Goal: Information Seeking & Learning: Learn about a topic

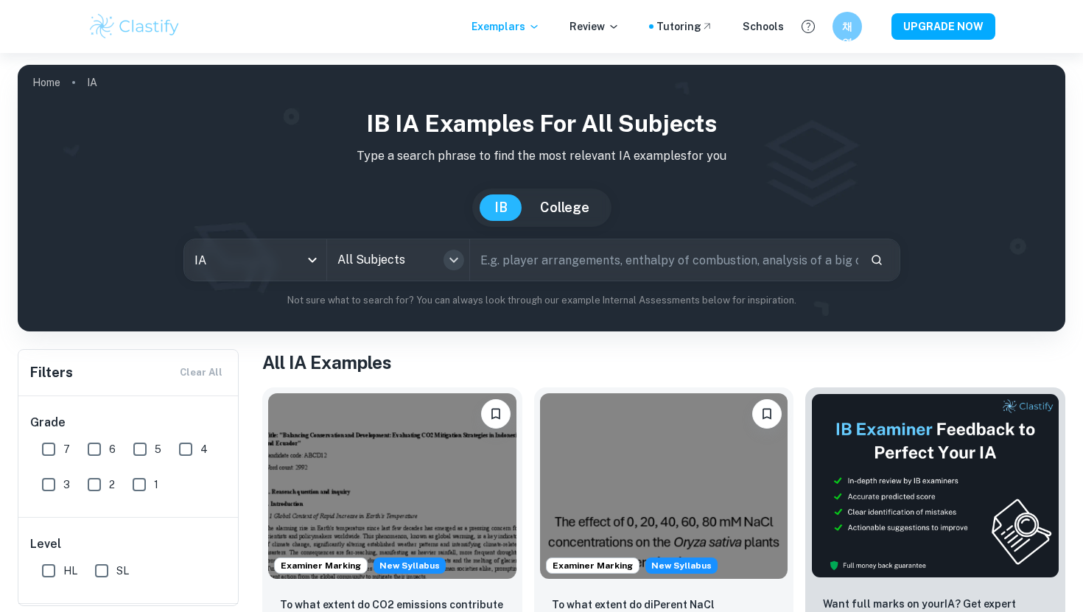
click at [463, 256] on button "Open" at bounding box center [454, 260] width 21 height 21
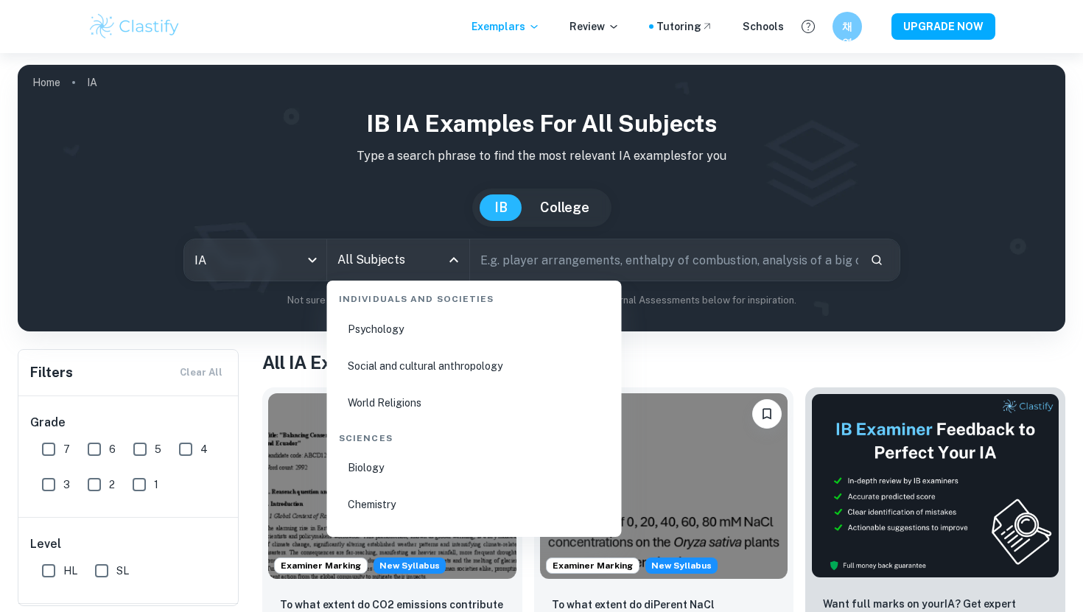
scroll to position [2171, 0]
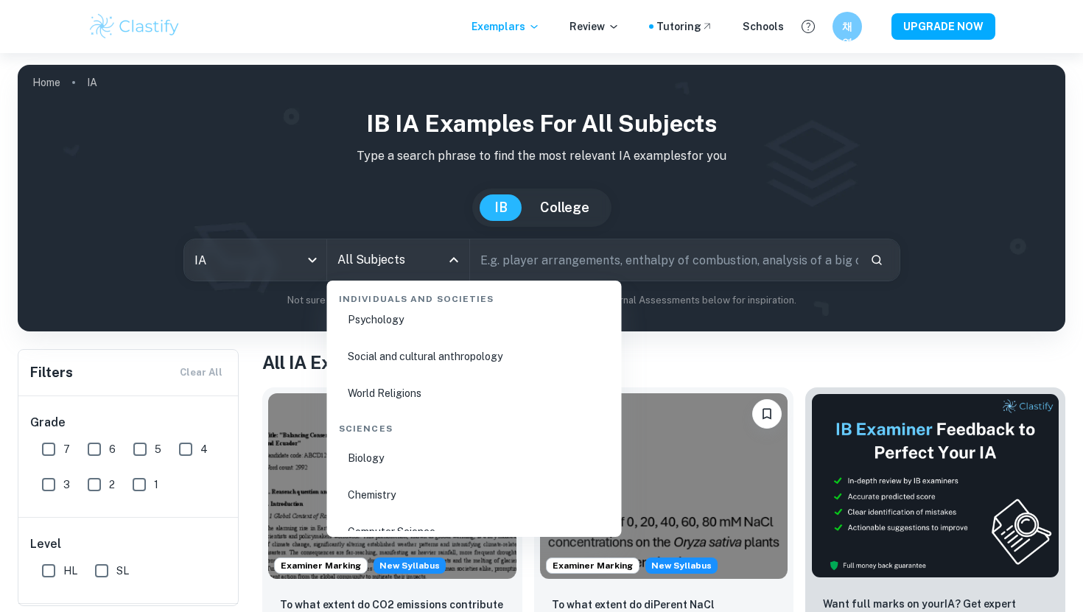
click at [377, 449] on li "Biology" at bounding box center [474, 458] width 283 height 34
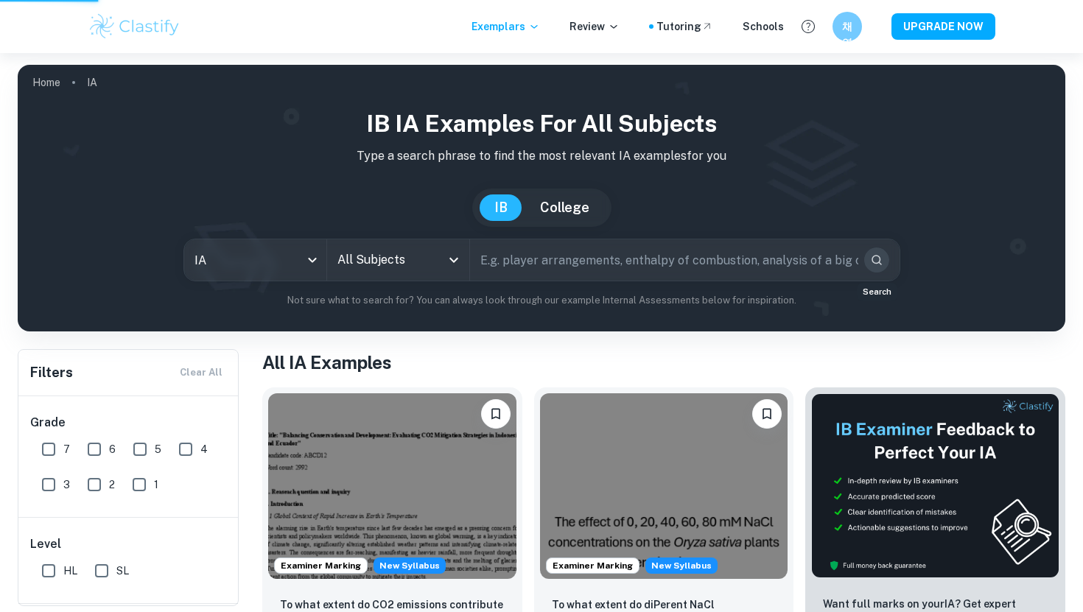
click at [877, 261] on icon "Search" at bounding box center [876, 260] width 13 height 13
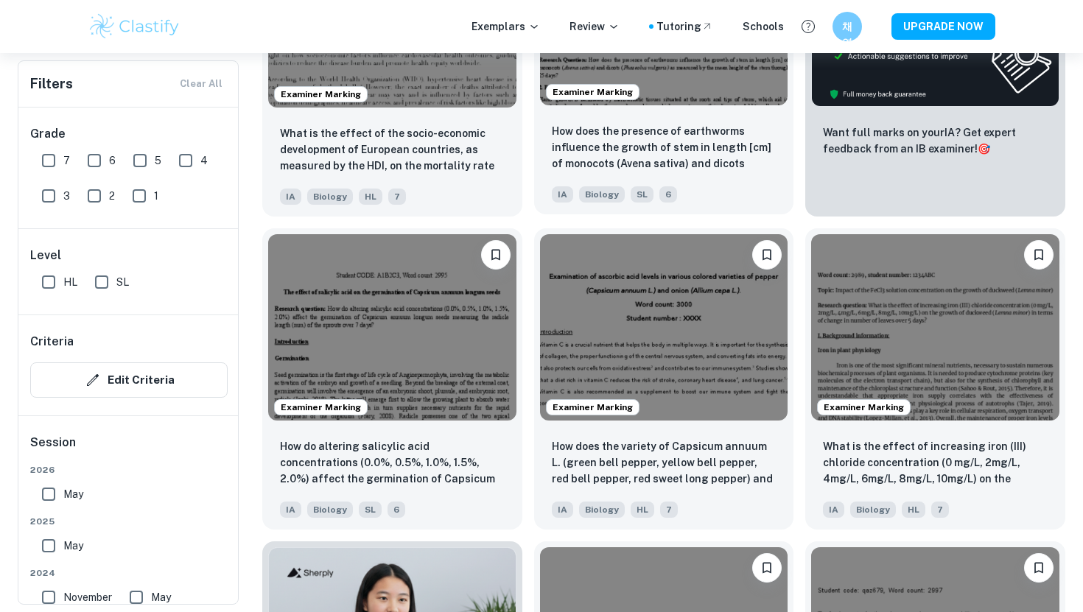
scroll to position [625, 0]
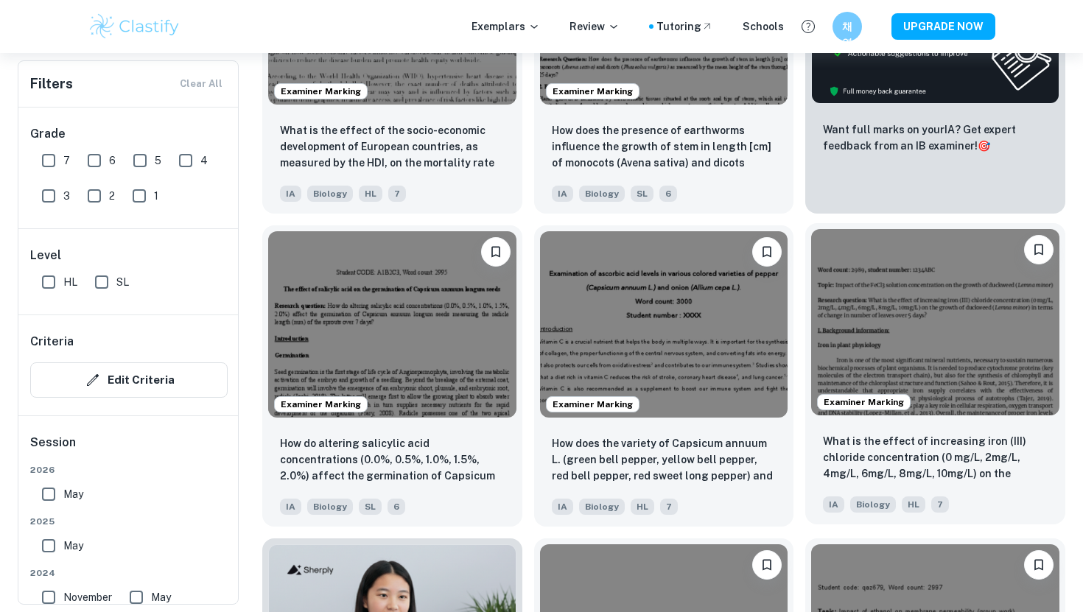
click at [881, 427] on div "What is the effect of increasing [MEDICAL_DATA]) chloride concentration (0 mg/L…" at bounding box center [936, 473] width 260 height 103
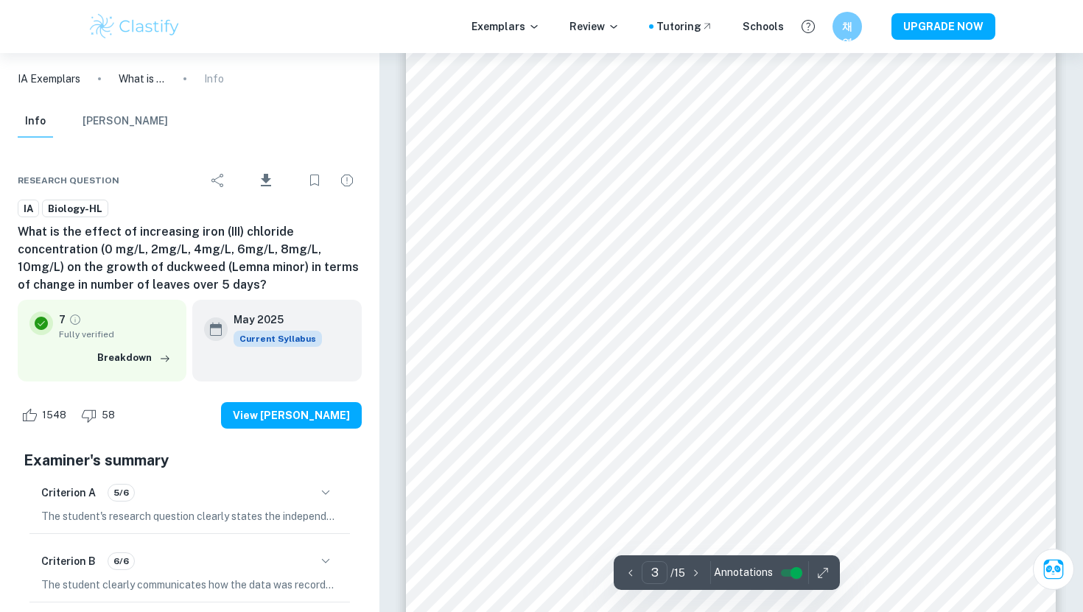
scroll to position [2167, 0]
type input "4"
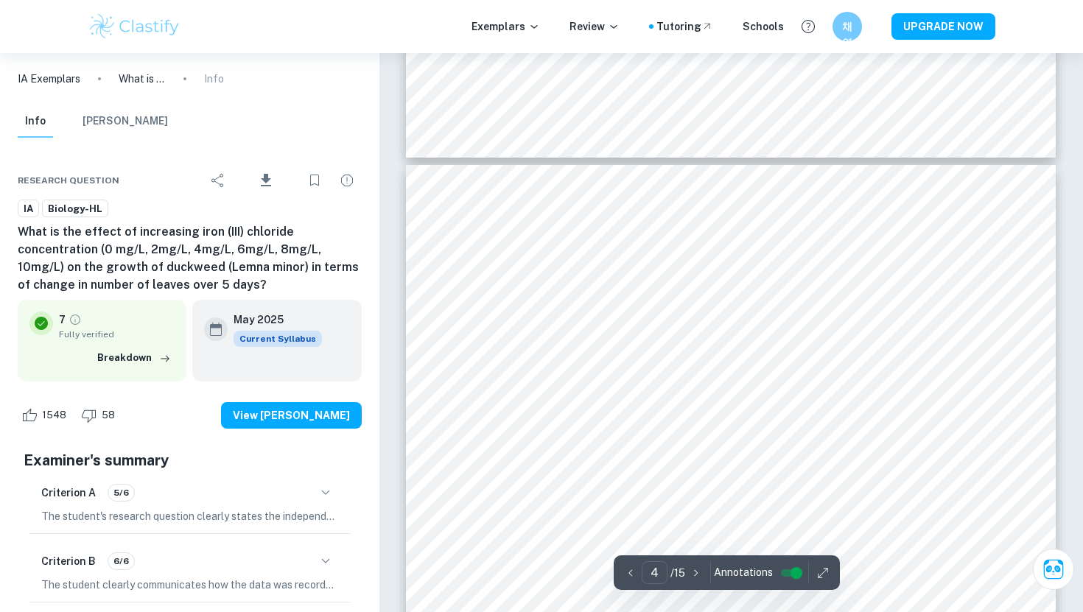
scroll to position [2978, 0]
